Goal: Transaction & Acquisition: Purchase product/service

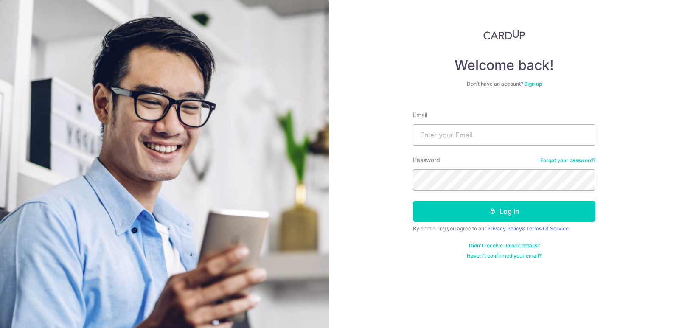
click at [444, 148] on form "Email Password Forgot your password? Log in By continuing you agree to our Priv…" at bounding box center [504, 181] width 182 height 155
click at [449, 146] on form "Email Password Forgot your password? Log in By continuing you agree to our Priv…" at bounding box center [504, 181] width 182 height 155
click at [451, 137] on input "Email" at bounding box center [504, 134] width 182 height 21
type input "s"
type input "sunnyonetwothree@hotmail.com"
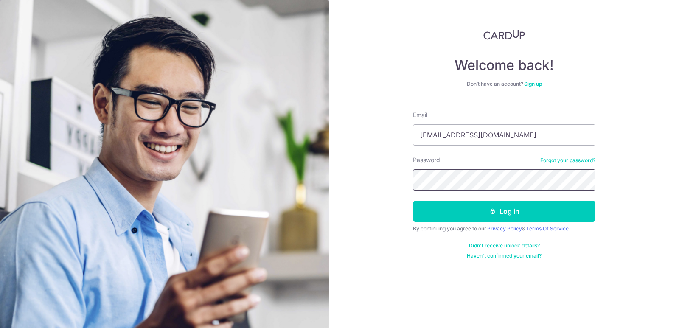
click at [413, 201] on button "Log in" at bounding box center [504, 211] width 182 height 21
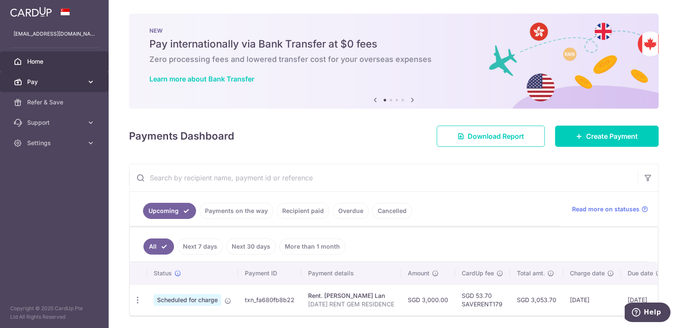
click at [77, 76] on link "Pay" at bounding box center [54, 82] width 109 height 20
click at [81, 81] on span "Pay" at bounding box center [55, 82] width 56 height 8
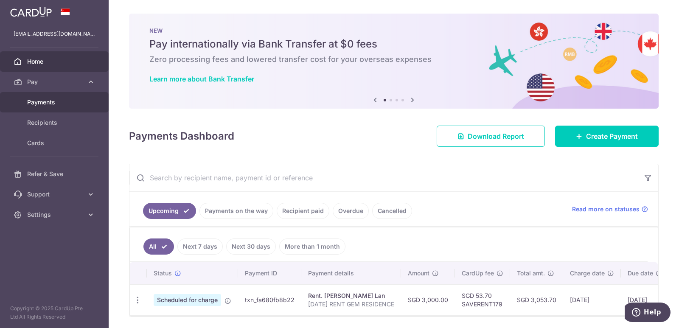
click at [49, 101] on span "Payments" at bounding box center [55, 102] width 56 height 8
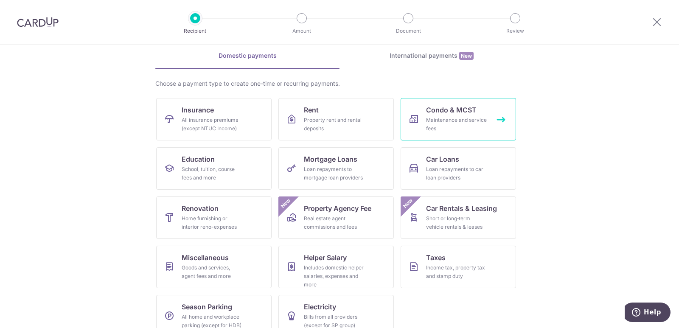
scroll to position [52, 0]
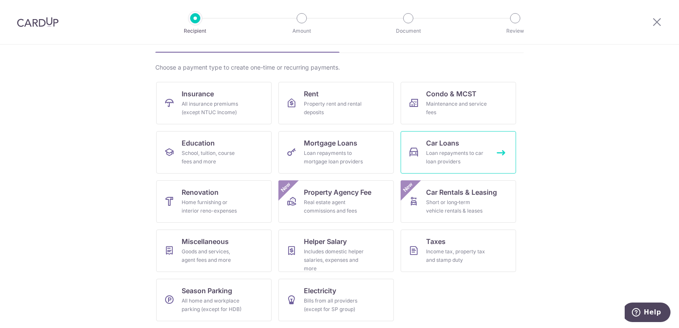
click at [461, 140] on link "Car Loans Loan repayments to car loan providers" at bounding box center [458, 152] width 115 height 42
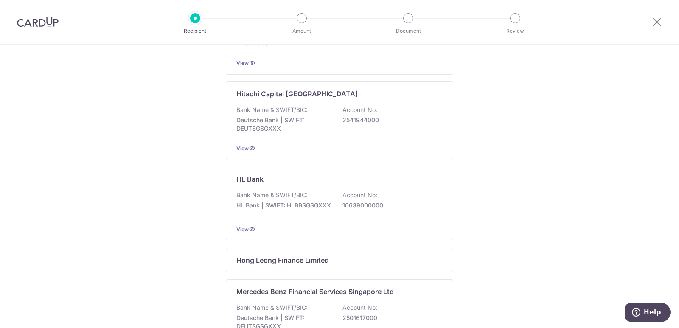
scroll to position [354, 0]
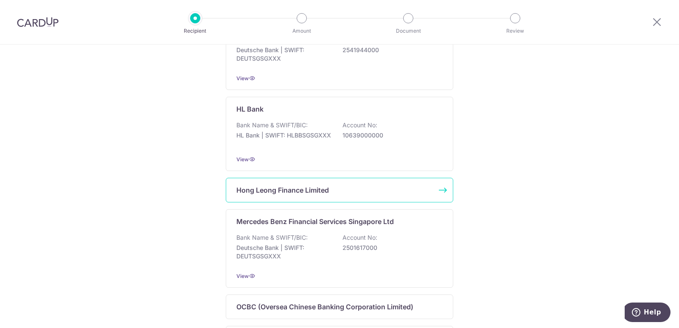
click at [423, 195] on div "Hong Leong Finance Limited" at bounding box center [334, 190] width 196 height 10
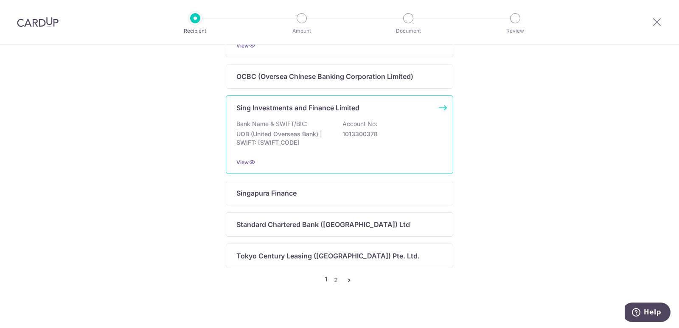
scroll to position [595, 0]
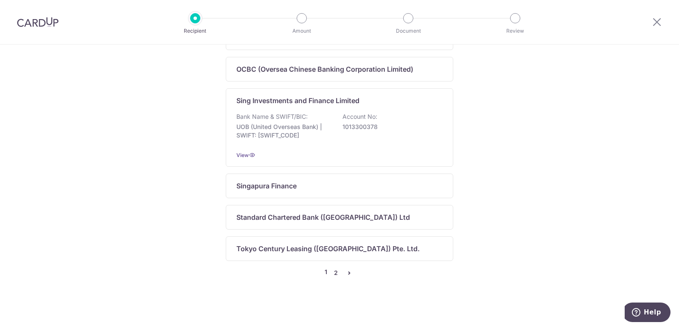
click at [332, 271] on link "2" at bounding box center [336, 273] width 10 height 10
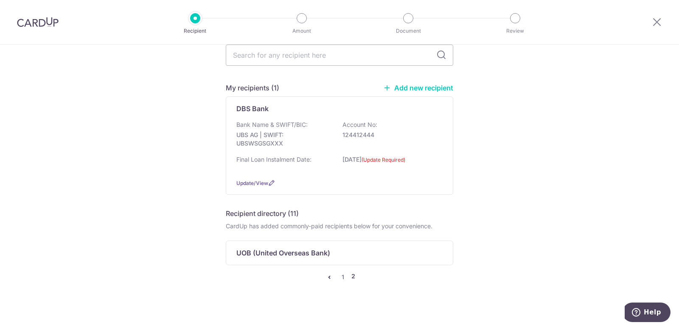
scroll to position [0, 0]
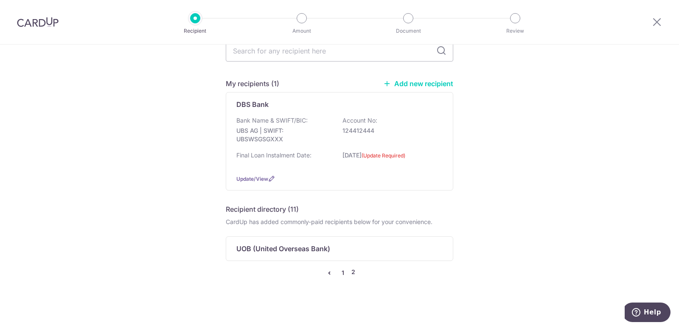
click at [341, 271] on link "1" at bounding box center [343, 273] width 10 height 10
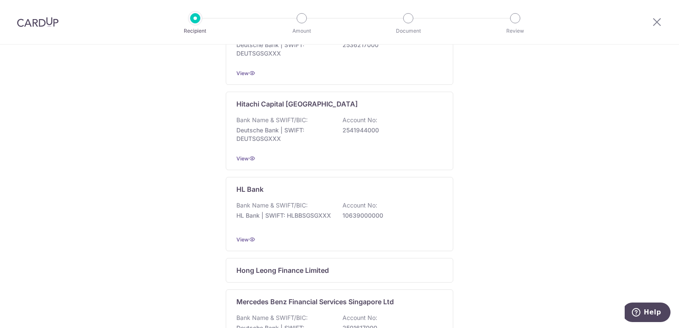
scroll to position [322, 0]
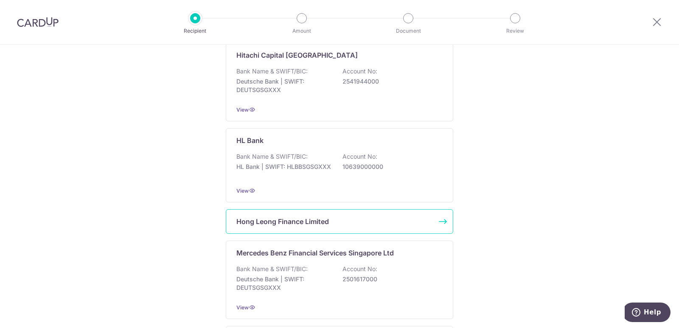
click at [358, 227] on div "Hong Leong Finance Limited" at bounding box center [334, 221] width 196 height 10
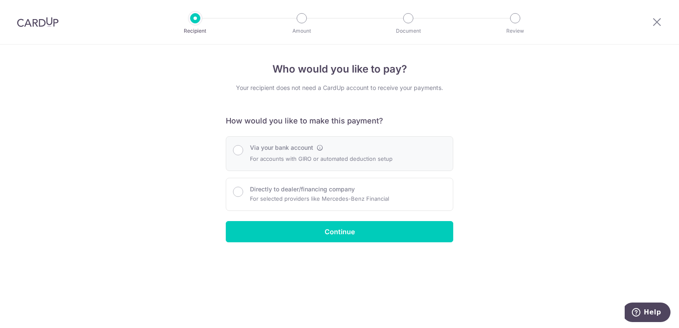
click at [334, 155] on p "For accounts with GIRO or automated deduction setup" at bounding box center [321, 159] width 143 height 10
radio input "true"
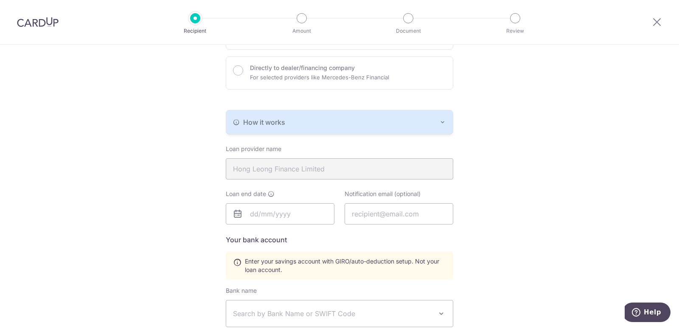
scroll to position [141, 0]
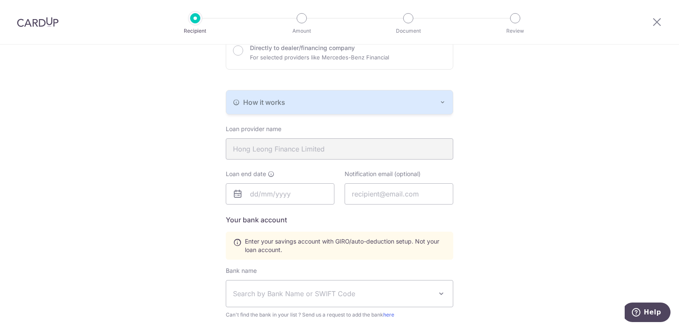
click at [344, 94] on button "How it works" at bounding box center [339, 102] width 227 height 24
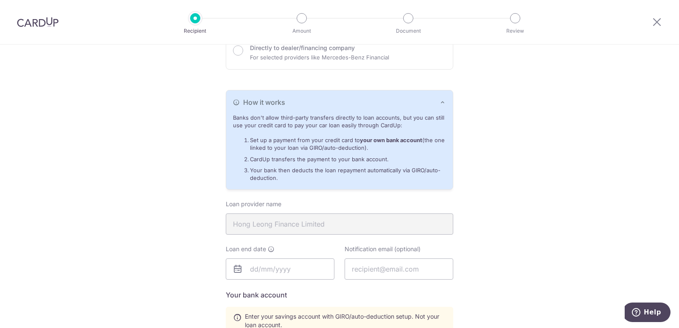
click at [526, 199] on div "Who would you like to pay? Your recipient does not need a CardUp account to rec…" at bounding box center [339, 236] width 679 height 666
click at [555, 208] on div "Who would you like to pay? Your recipient does not need a CardUp account to rec…" at bounding box center [339, 236] width 679 height 666
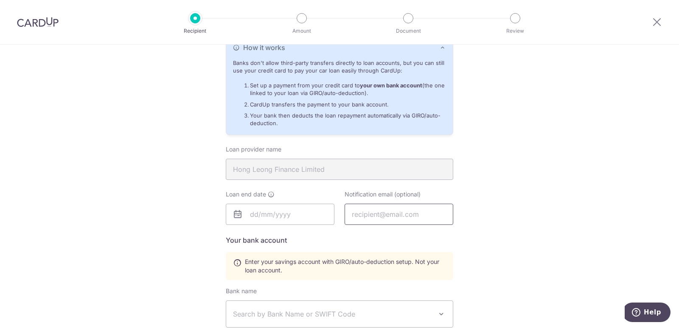
scroll to position [212, 0]
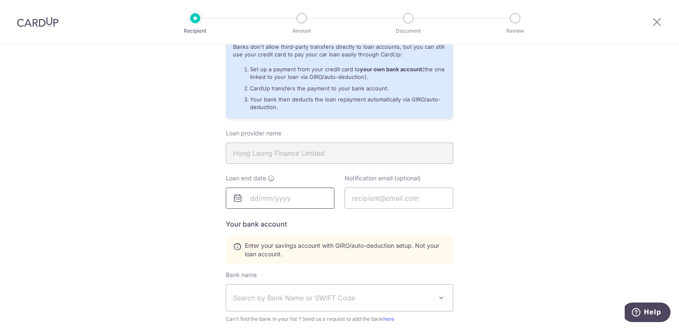
click at [278, 202] on input "text" at bounding box center [280, 198] width 109 height 21
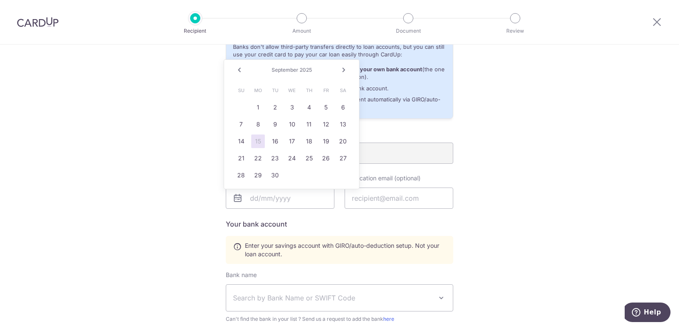
click at [339, 70] on link "Next" at bounding box center [344, 70] width 10 height 10
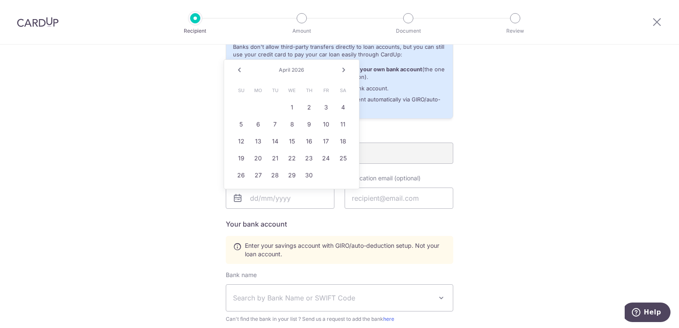
click at [339, 70] on link "Next" at bounding box center [344, 70] width 10 height 10
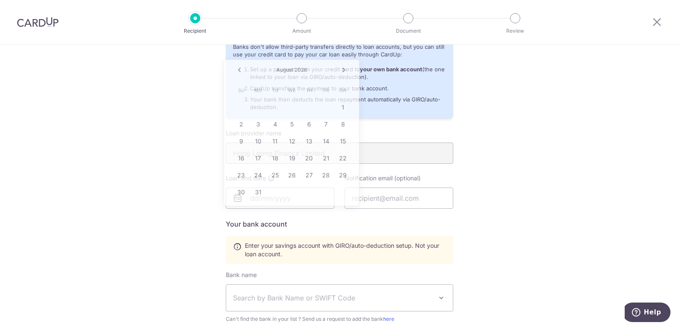
click at [622, 184] on div "Who would you like to pay? Your recipient does not need a CardUp account to rec…" at bounding box center [339, 165] width 679 height 666
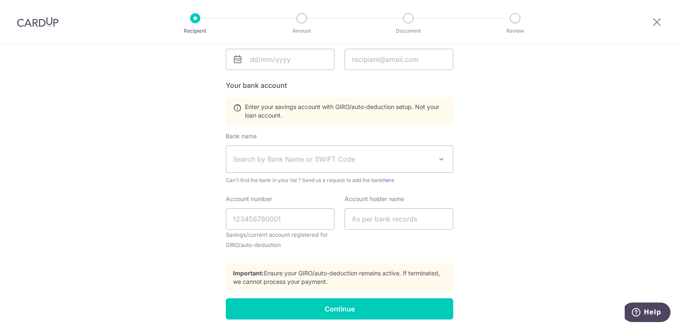
scroll to position [354, 0]
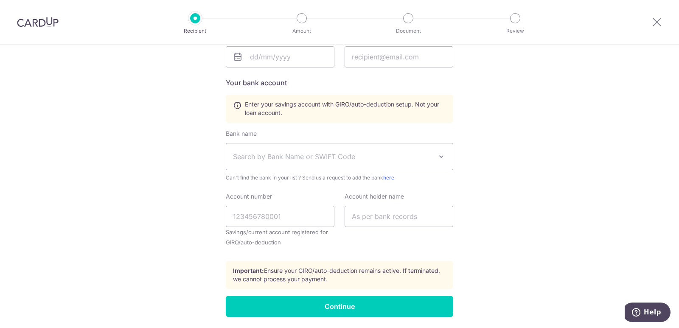
click at [396, 158] on span "Search by Bank Name or SWIFT Code" at bounding box center [332, 157] width 199 height 10
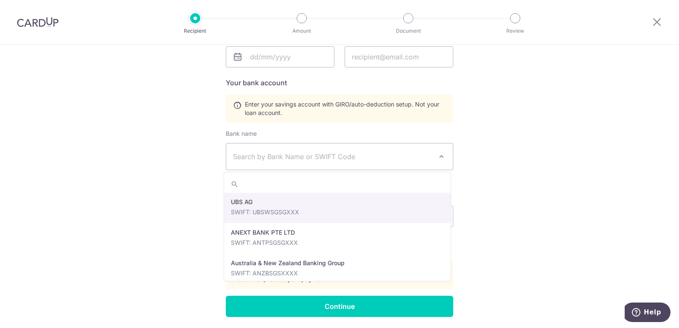
click at [553, 174] on div "Who would you like to pay? Your recipient does not need a CardUp account to rec…" at bounding box center [339, 24] width 679 height 666
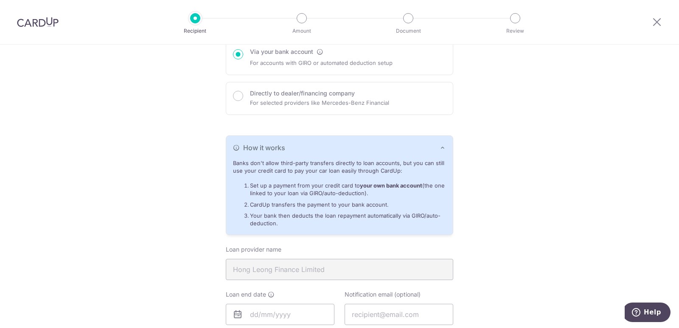
scroll to position [0, 0]
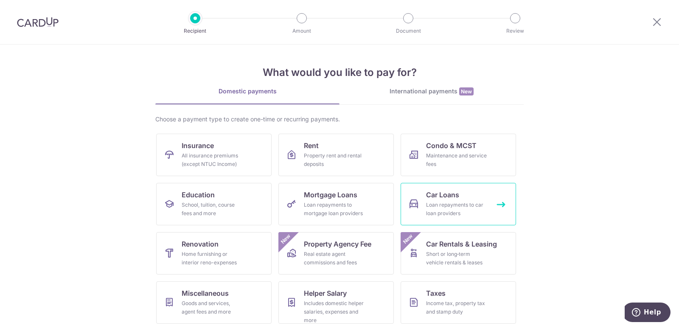
click at [463, 201] on div "Loan repayments to car loan providers" at bounding box center [456, 209] width 61 height 17
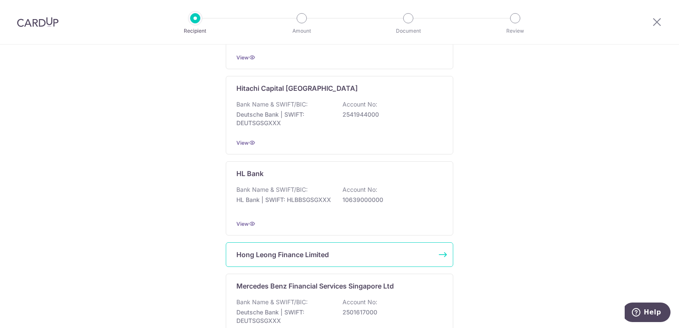
scroll to position [354, 0]
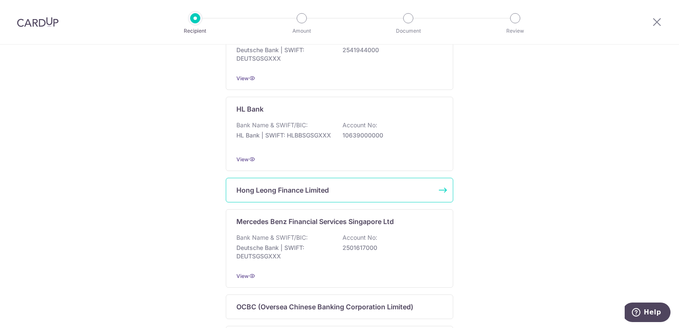
click at [334, 195] on div "Hong Leong Finance Limited" at bounding box center [334, 190] width 196 height 10
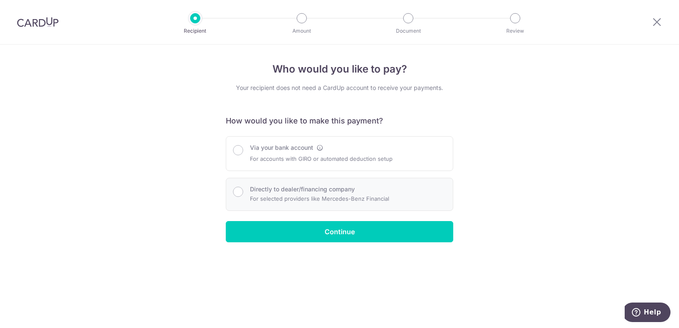
click at [308, 196] on p "For selected providers like Mercedes-Benz Financial" at bounding box center [319, 199] width 139 height 10
radio input "true"
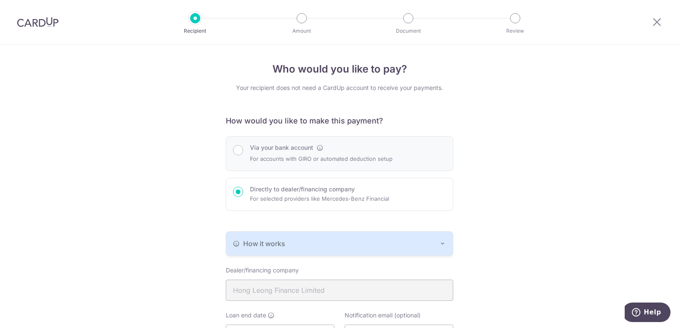
click at [250, 152] on div "Via your bank account For accounts with GIRO or automated deduction setup" at bounding box center [321, 153] width 143 height 20
radio input "true"
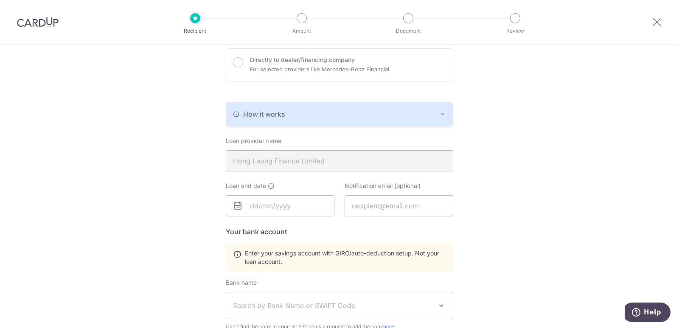
scroll to position [212, 0]
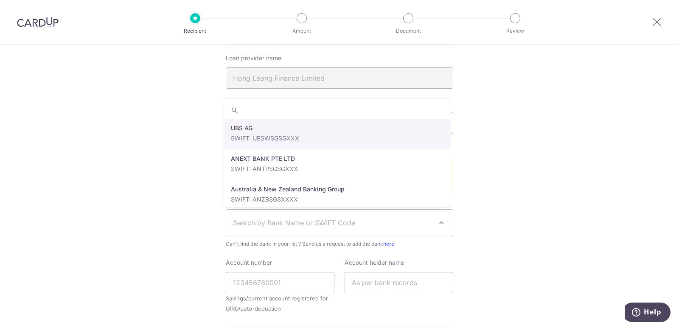
click at [359, 226] on span "Search by Bank Name or SWIFT Code" at bounding box center [332, 223] width 199 height 10
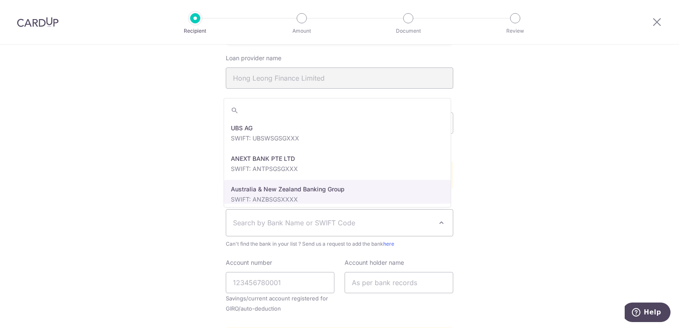
click at [597, 183] on div "Who would you like to pay? Your recipient does not need a CardUp account to rec…" at bounding box center [339, 127] width 679 height 591
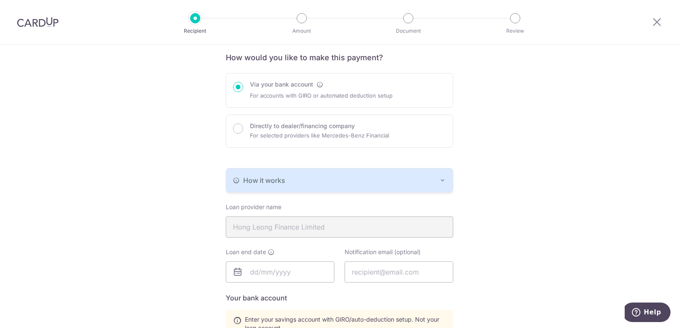
scroll to position [141, 0]
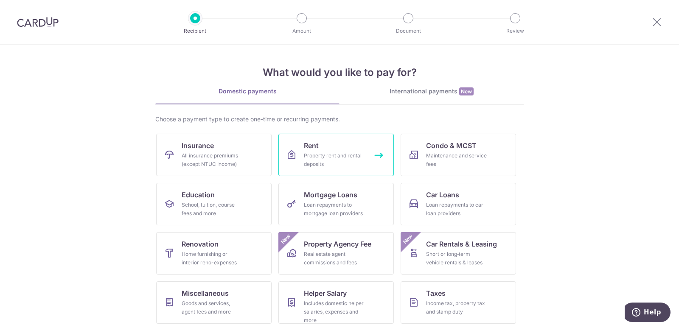
click at [317, 159] on div "Property rent and rental deposits" at bounding box center [334, 160] width 61 height 17
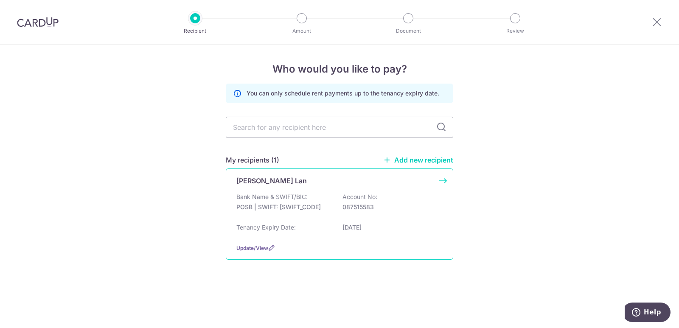
click at [338, 192] on div "[PERSON_NAME] Lan Bank Name & SWIFT/BIC: POSB | SWIFT: [SWIFT_CODE] Account No:…" at bounding box center [339, 213] width 227 height 91
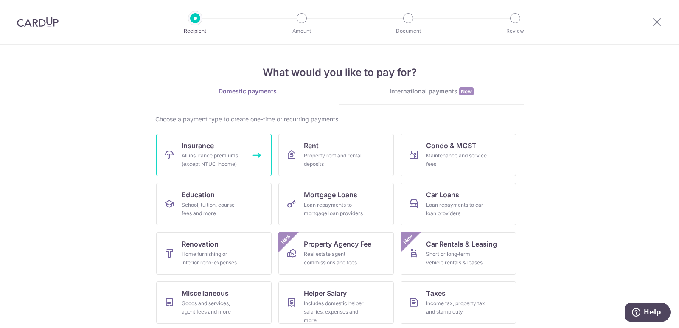
click at [216, 154] on div "All insurance premiums (except NTUC Income)" at bounding box center [212, 160] width 61 height 17
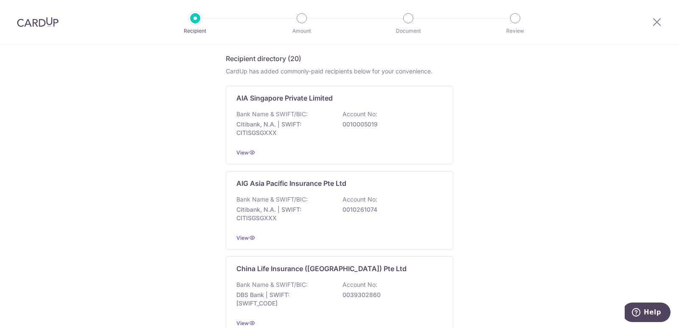
scroll to position [141, 0]
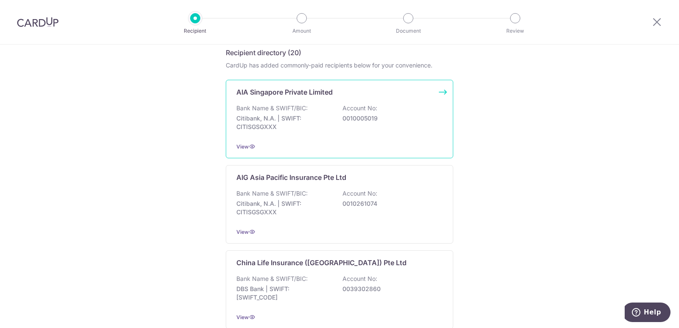
click at [351, 147] on div "View" at bounding box center [339, 146] width 206 height 9
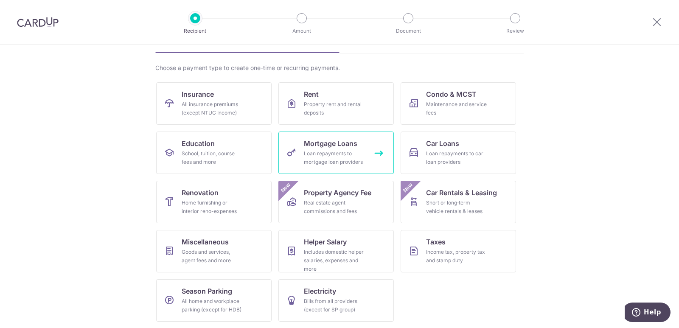
scroll to position [52, 0]
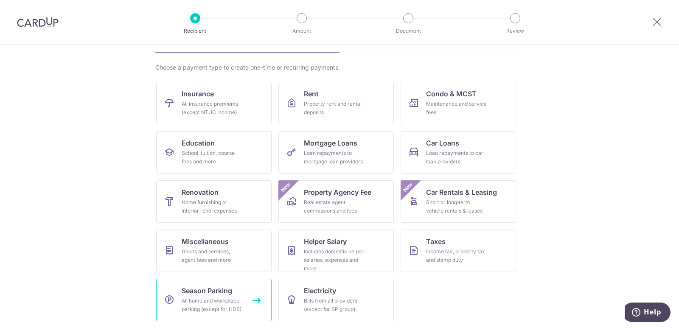
click at [234, 296] on link "Season Parking All home and workplace parking (except for HDB)" at bounding box center [213, 300] width 115 height 42
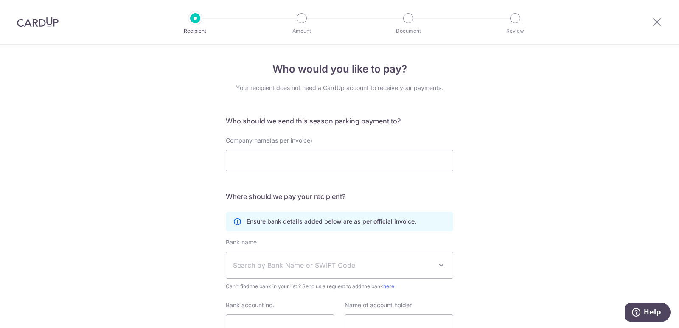
scroll to position [71, 0]
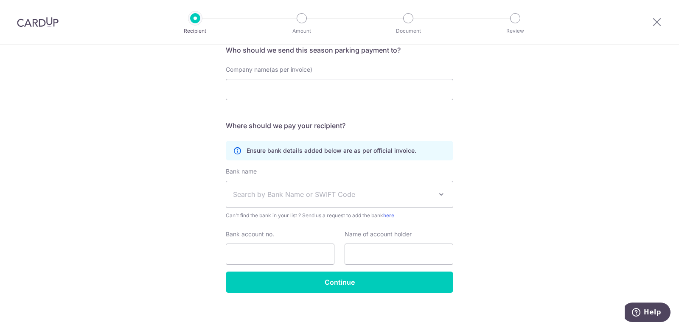
click at [241, 152] on div "Ensure bank details added below are as per official invoice." at bounding box center [339, 151] width 227 height 20
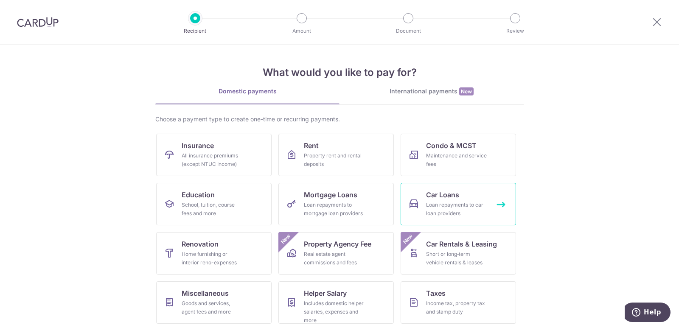
click at [462, 216] on div "Loan repayments to car loan providers" at bounding box center [456, 209] width 61 height 17
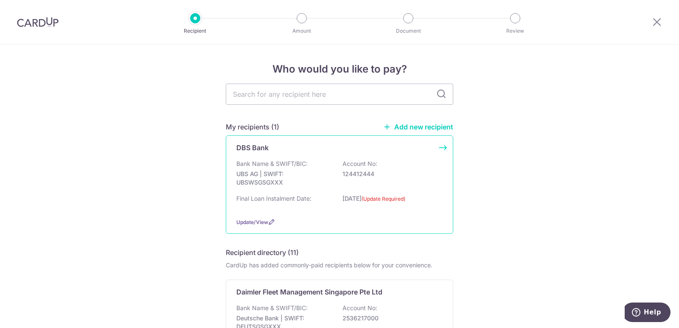
click at [364, 212] on div "DBS Bank Bank Name & SWIFT/BIC: UBS AG | SWIFT: UBSWSGSGXXX Account No: 1244124…" at bounding box center [339, 184] width 227 height 98
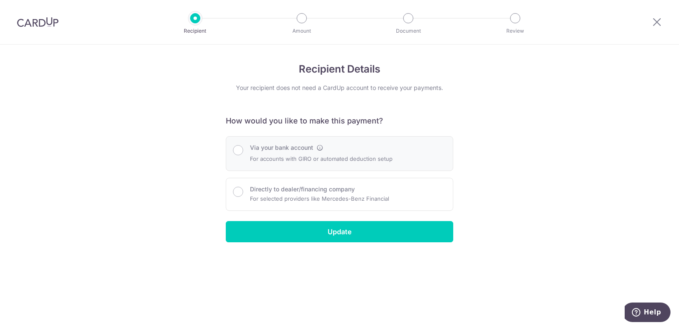
click at [303, 146] on label "Via your bank account" at bounding box center [281, 147] width 63 height 8
click at [243, 146] on input "Via your bank account" at bounding box center [238, 150] width 10 height 10
radio input "true"
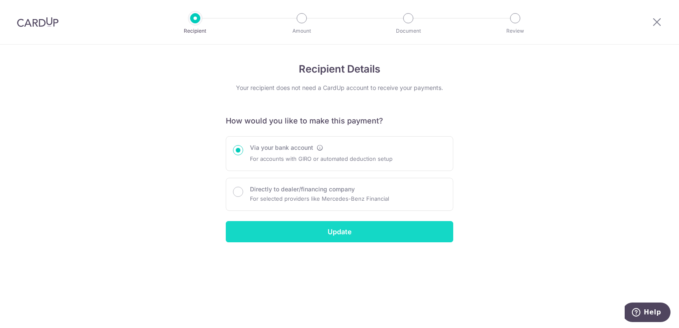
click at [363, 234] on input "Update" at bounding box center [339, 231] width 227 height 21
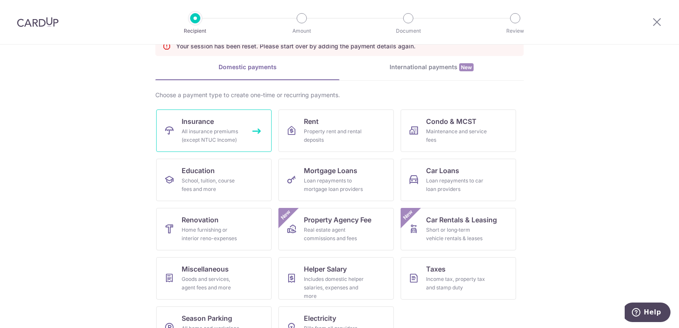
scroll to position [78, 0]
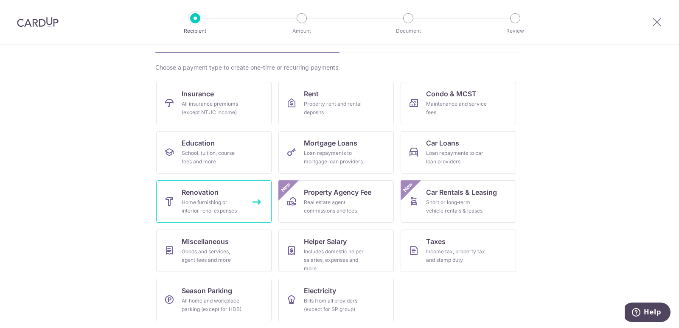
click at [203, 194] on span "Renovation" at bounding box center [200, 192] width 37 height 10
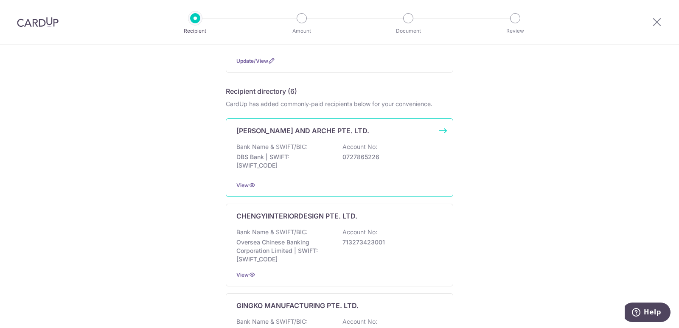
scroll to position [71, 0]
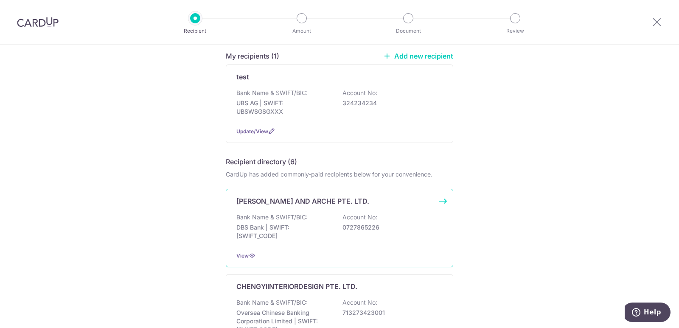
click at [304, 221] on p "Bank Name & SWIFT/BIC:" at bounding box center [271, 217] width 71 height 8
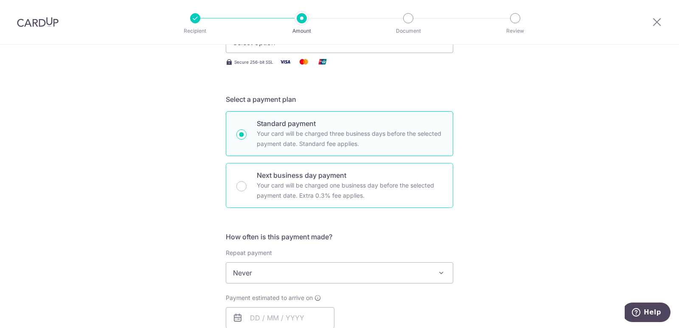
scroll to position [212, 0]
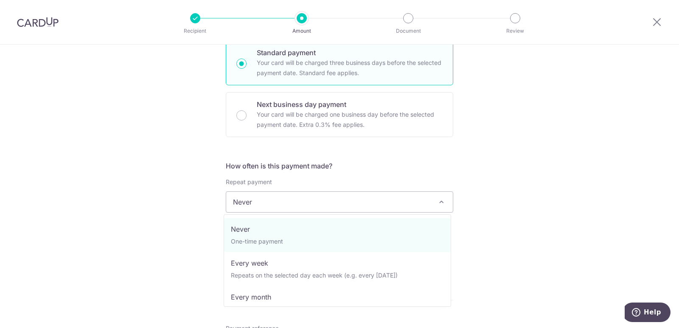
click at [320, 202] on span "Never" at bounding box center [339, 202] width 227 height 20
click at [372, 166] on h5 "How often is this payment made?" at bounding box center [339, 166] width 227 height 10
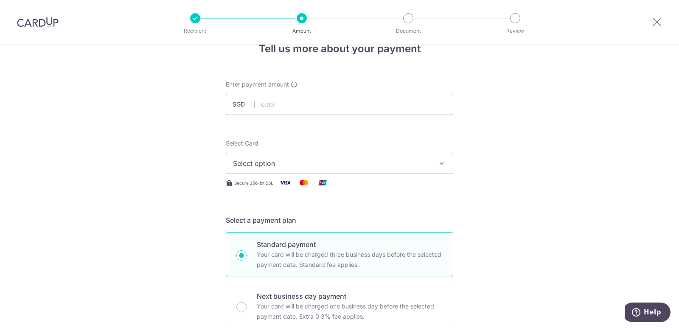
scroll to position [0, 0]
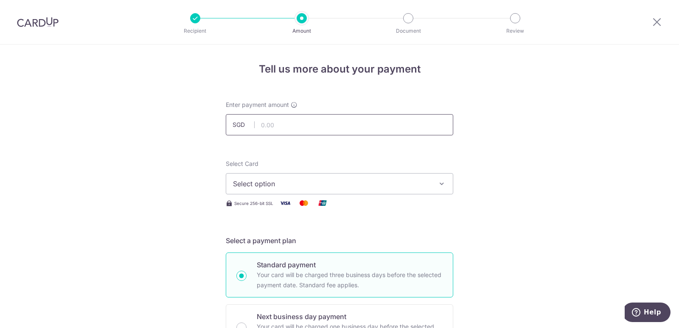
click at [270, 115] on input "text" at bounding box center [339, 124] width 227 height 21
type input "1.00"
click at [297, 182] on span "Select option" at bounding box center [332, 184] width 198 height 10
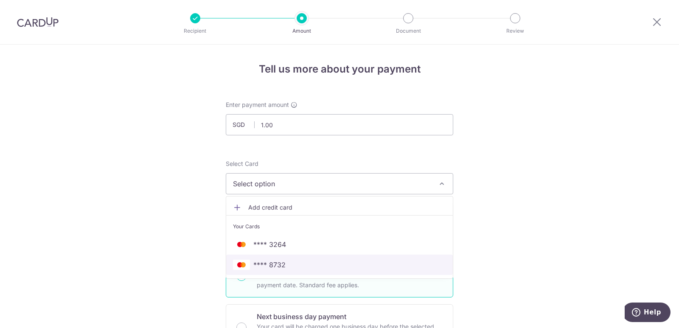
click at [299, 265] on span "**** 8732" at bounding box center [339, 265] width 213 height 10
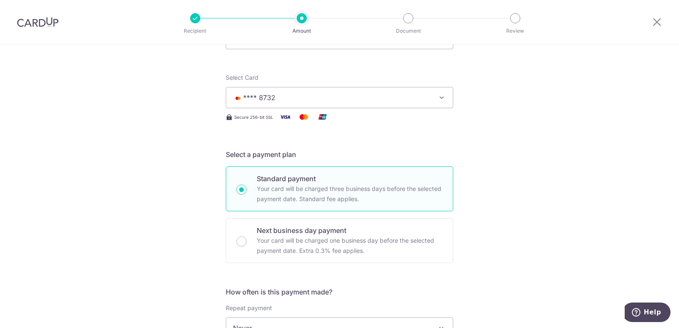
scroll to position [212, 0]
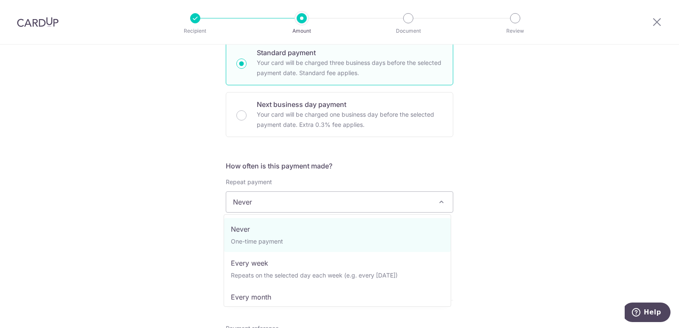
click at [292, 204] on span "Never" at bounding box center [339, 202] width 227 height 20
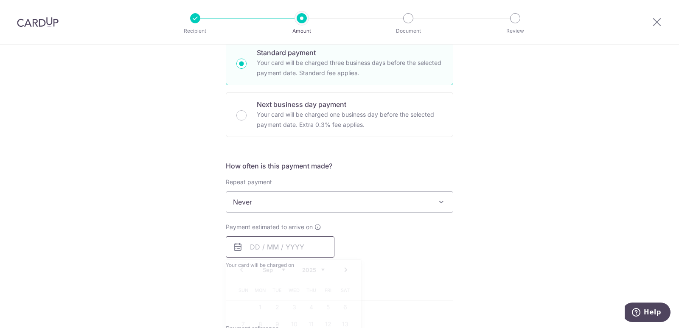
click at [277, 241] on input "text" at bounding box center [280, 246] width 109 height 21
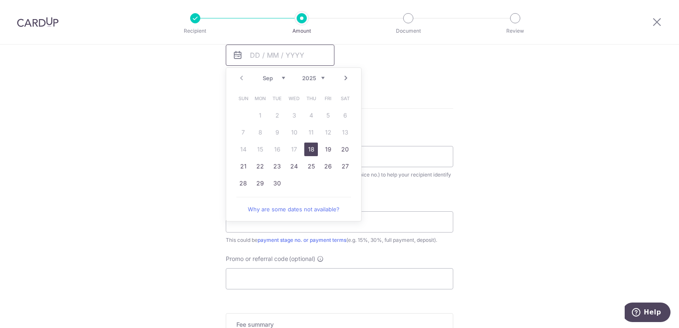
scroll to position [424, 0]
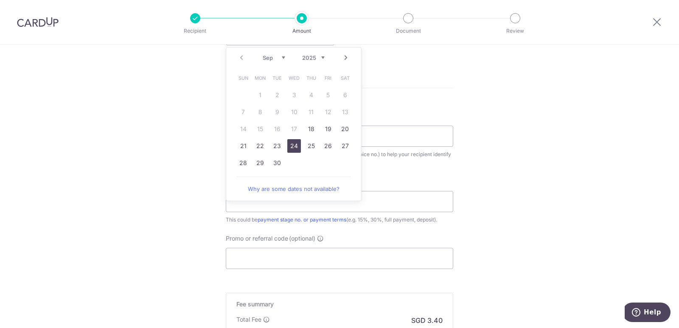
click at [297, 146] on link "24" at bounding box center [294, 146] width 14 height 14
type input "24/09/2025"
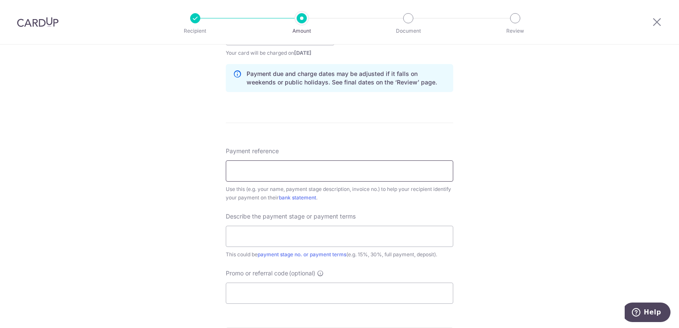
click at [337, 176] on input "Payment reference" at bounding box center [339, 170] width 227 height 21
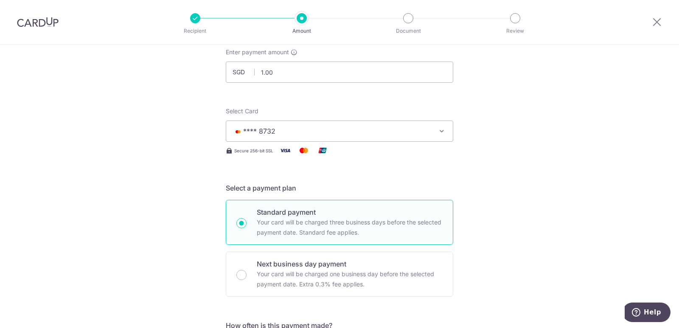
scroll to position [0, 0]
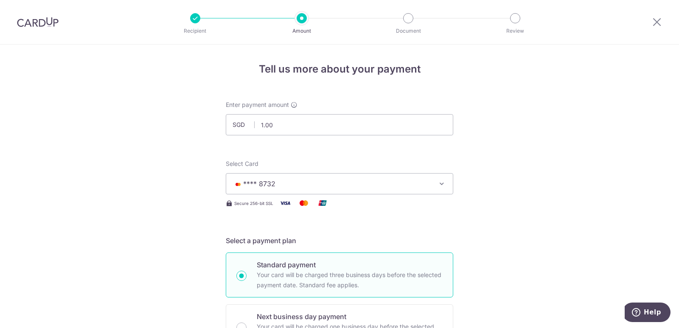
click at [663, 26] on div at bounding box center [657, 22] width 44 height 44
click at [662, 26] on div at bounding box center [657, 22] width 44 height 44
click at [657, 23] on icon at bounding box center [657, 22] width 10 height 11
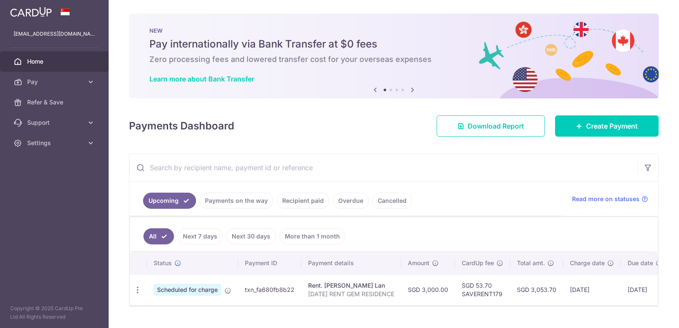
click at [61, 63] on span "Home" at bounding box center [55, 61] width 56 height 8
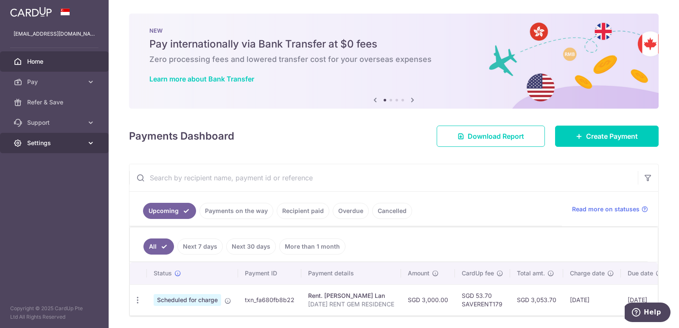
click at [49, 140] on span "Settings" at bounding box center [55, 143] width 56 height 8
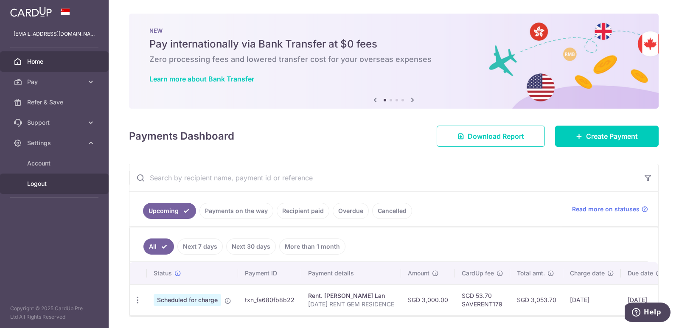
click at [47, 187] on span "Logout" at bounding box center [55, 184] width 56 height 8
